Goal: Register for event/course

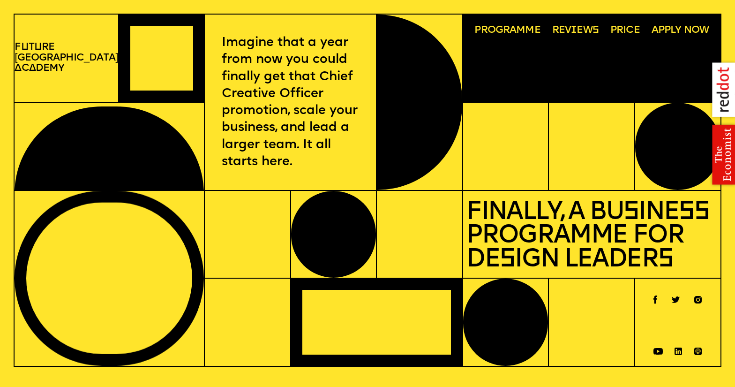
click at [509, 25] on span "Programme" at bounding box center [508, 30] width 66 height 11
click at [489, 34] on span "Programme" at bounding box center [508, 30] width 66 height 11
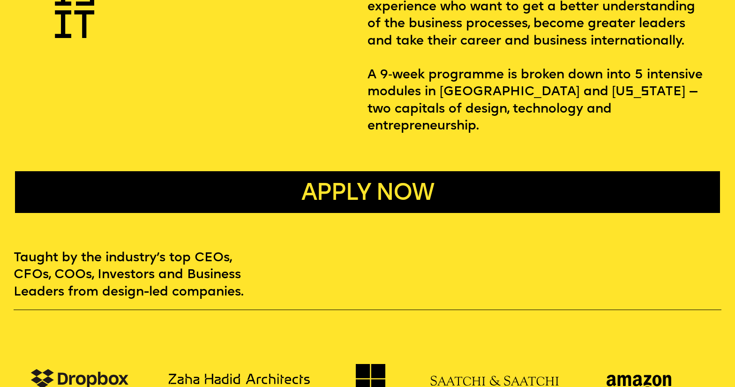
scroll to position [511, 0]
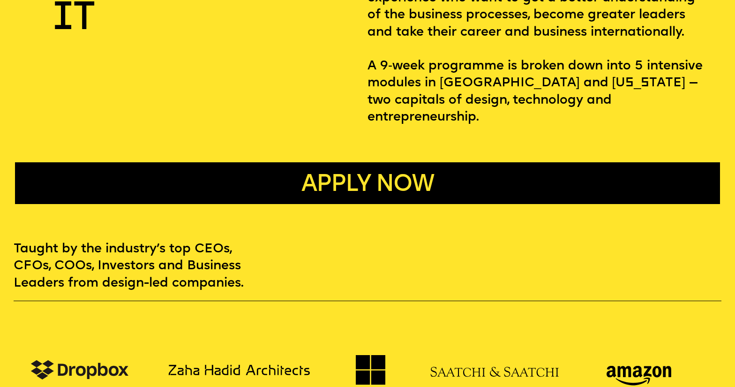
click at [603, 182] on button "Apply now" at bounding box center [367, 183] width 705 height 42
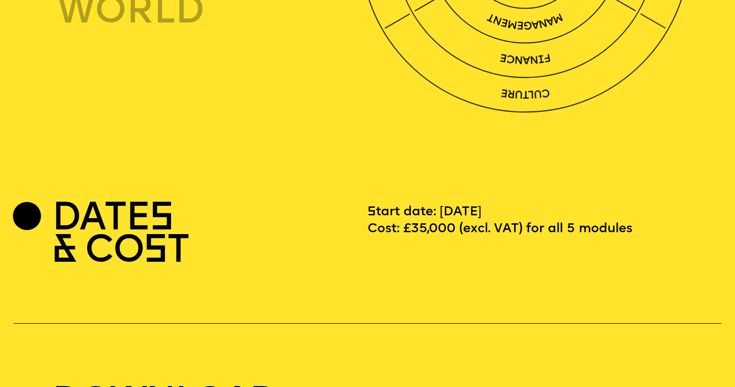
scroll to position [2526, 0]
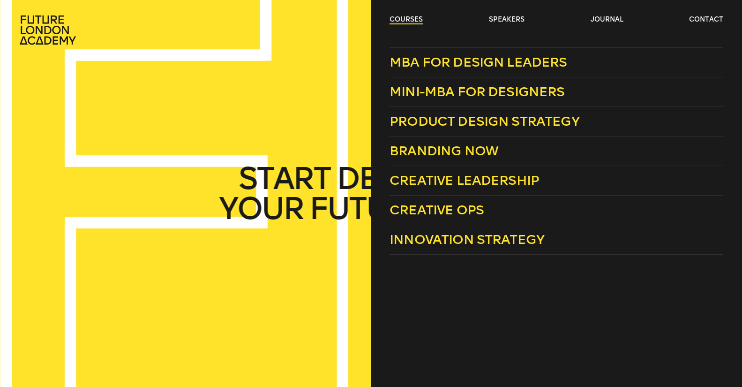
click at [413, 17] on link "courses" at bounding box center [406, 19] width 33 height 9
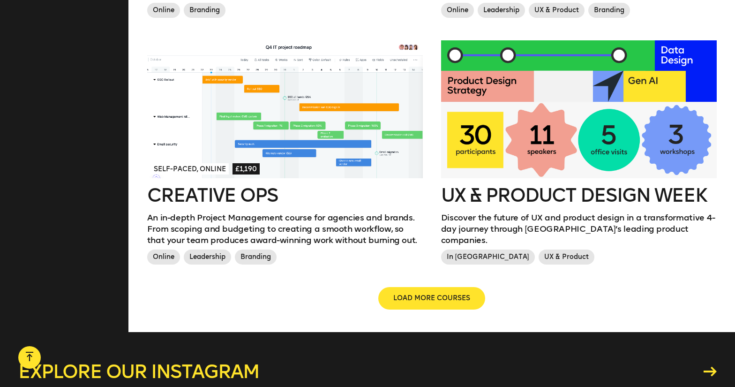
scroll to position [1026, 0]
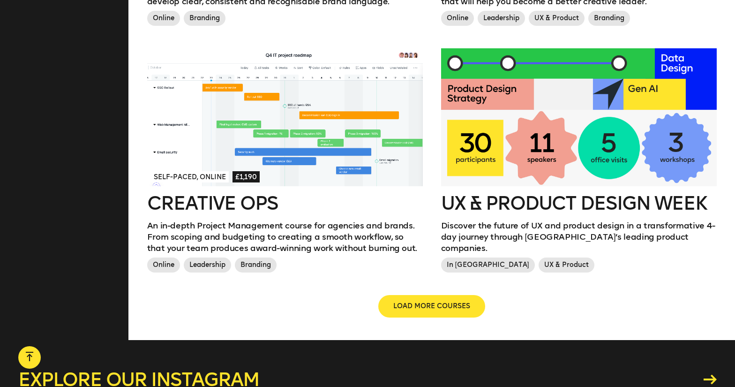
click at [516, 120] on div at bounding box center [579, 117] width 276 height 138
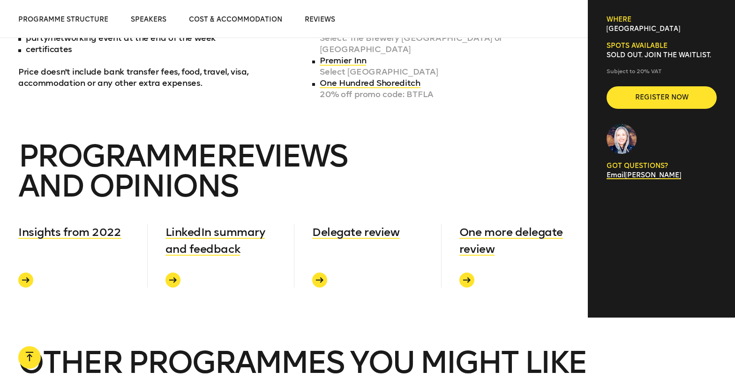
scroll to position [3565, 0]
